Goal: Find specific page/section: Find specific page/section

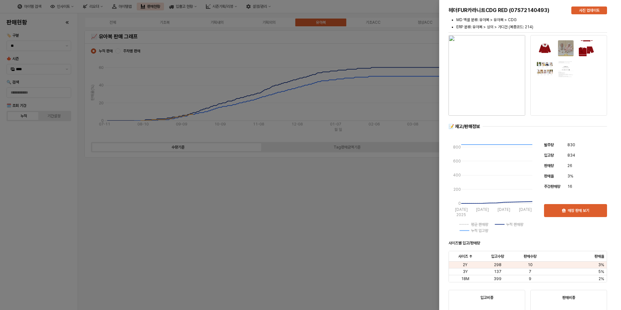
scroll to position [844, 0]
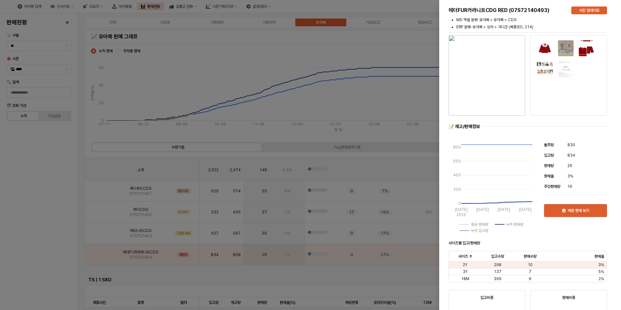
click at [43, 215] on div at bounding box center [310, 155] width 621 height 310
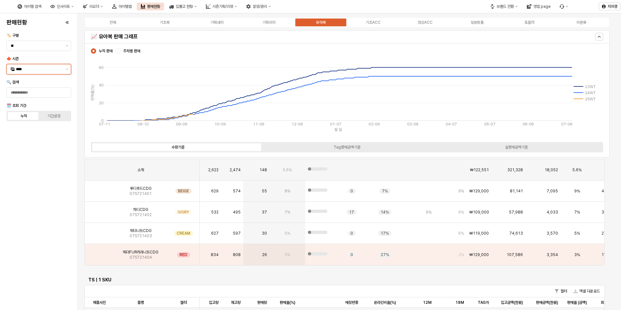
click at [54, 70] on input "****" at bounding box center [39, 69] width 46 height 6
click at [25, 139] on div "25FA" at bounding box center [39, 137] width 47 height 5
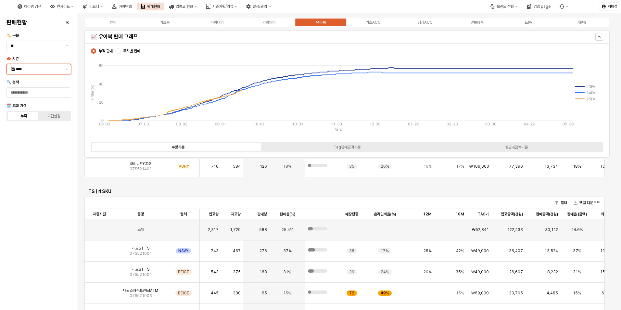
scroll to position [756, 0]
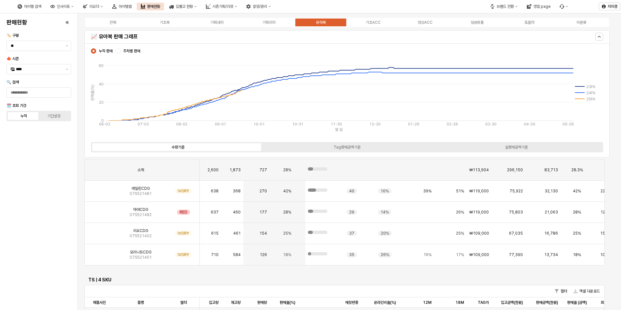
click at [168, 26] on div "전체 기초복 기획내의 기획외의 유아복 기초ACC 정상ACC 일반용품 토들러 미분류" at bounding box center [346, 22] width 525 height 10
click at [168, 22] on div "기초복" at bounding box center [165, 22] width 10 height 5
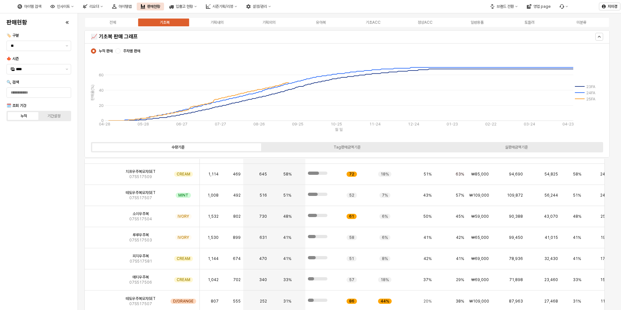
scroll to position [951, 0]
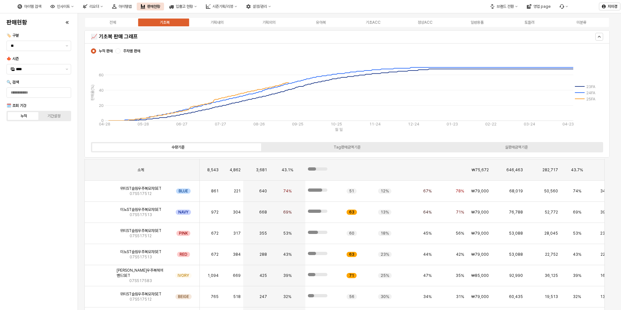
click at [275, 26] on div "전체 기초복 기획내의 기획외의 유아복 기초ACC 정상ACC 일반용품 토들러 미분류" at bounding box center [346, 22] width 525 height 10
click at [272, 23] on div "기획외의" at bounding box center [268, 22] width 13 height 5
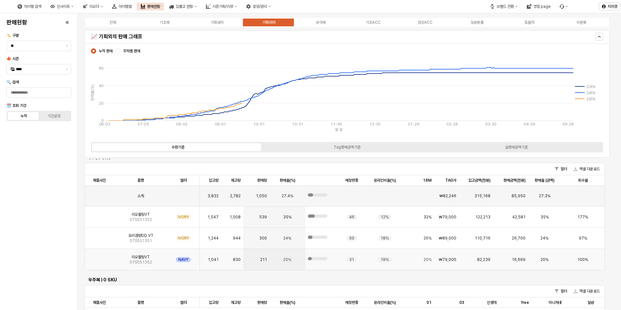
scroll to position [162, 0]
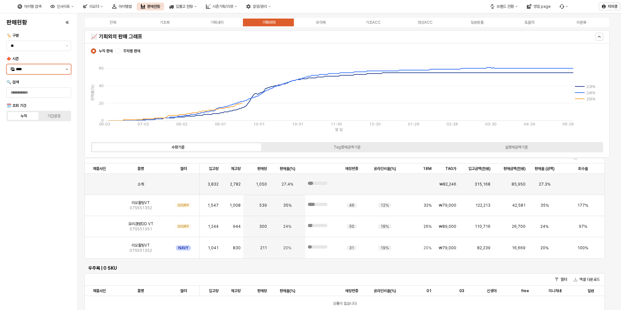
click at [68, 70] on button "제안 사항 표시" at bounding box center [67, 69] width 8 height 10
click at [32, 126] on div "25WT" at bounding box center [39, 126] width 47 height 5
type input "****"
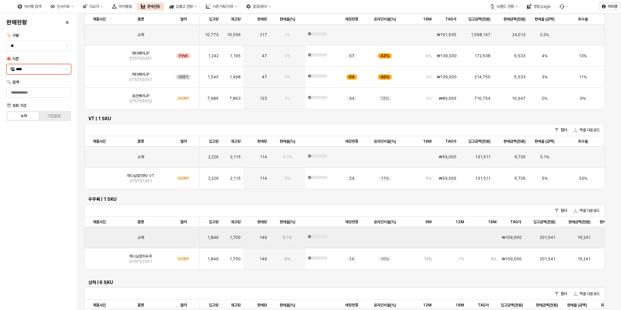
scroll to position [0, 0]
